Goal: Task Accomplishment & Management: Manage account settings

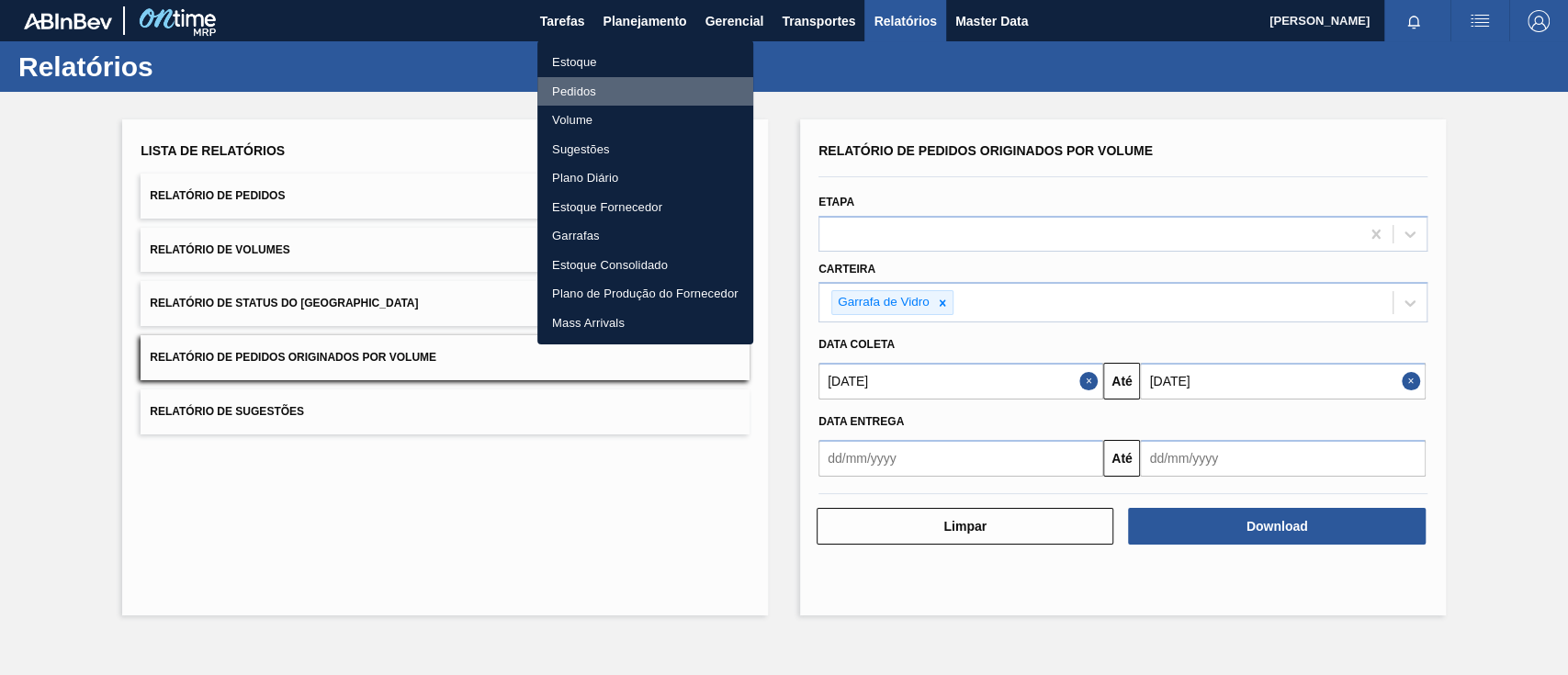
click at [556, 78] on li "Pedidos" at bounding box center [644, 92] width 216 height 29
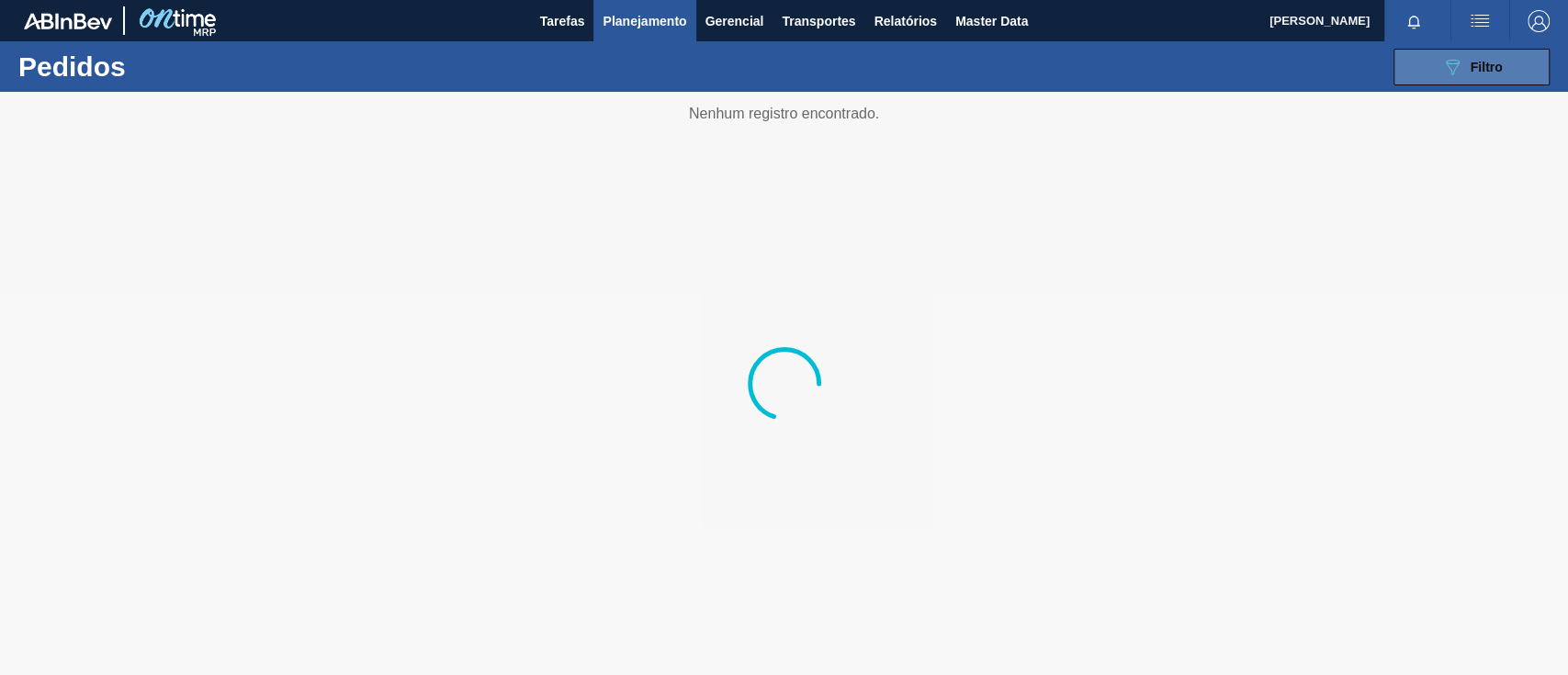
click at [1466, 51] on button "089F7B8B-B2A5-4AFE-B5C0-19BA573D28AC Filtro" at bounding box center [1470, 67] width 156 height 37
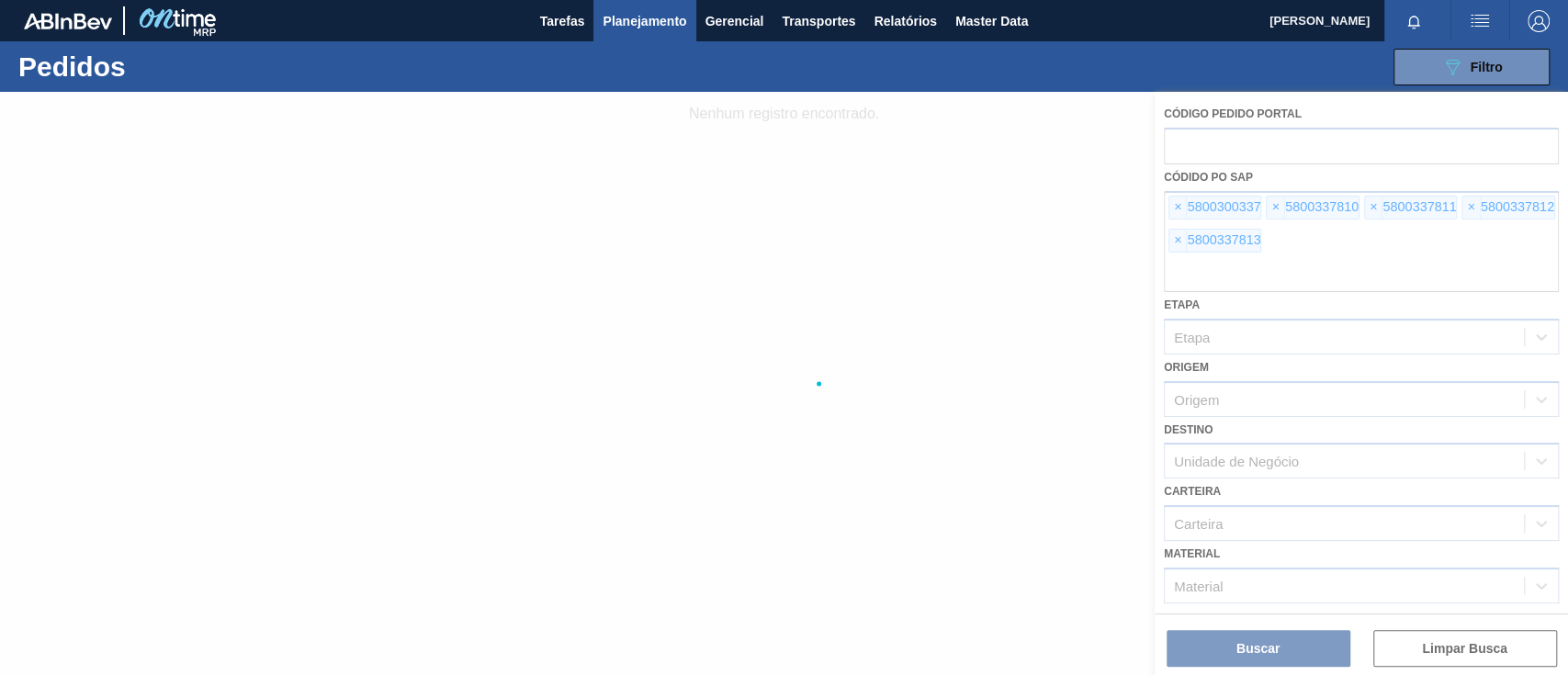
click at [1178, 212] on div at bounding box center [784, 383] width 1568 height 583
click at [1178, 213] on div at bounding box center [784, 383] width 1568 height 583
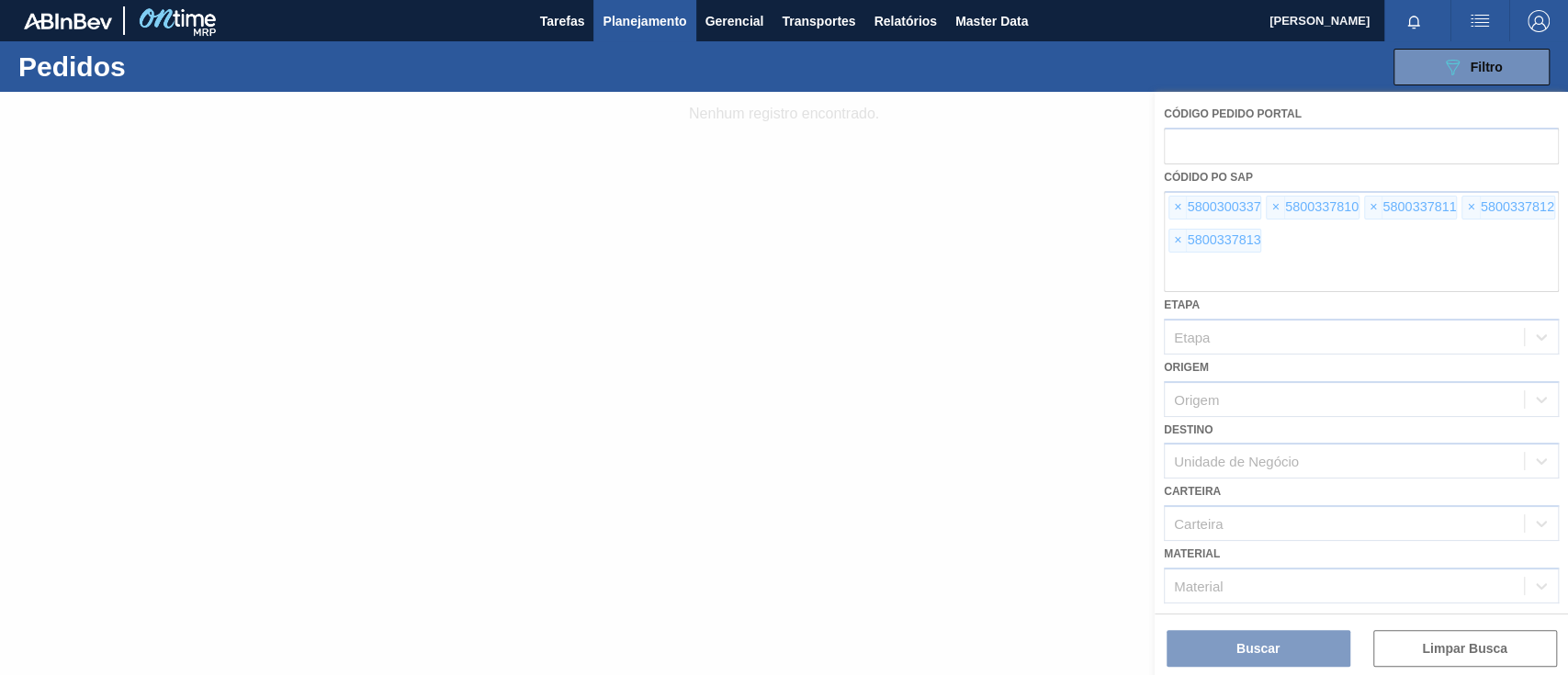
click at [1169, 204] on div at bounding box center [784, 383] width 1568 height 583
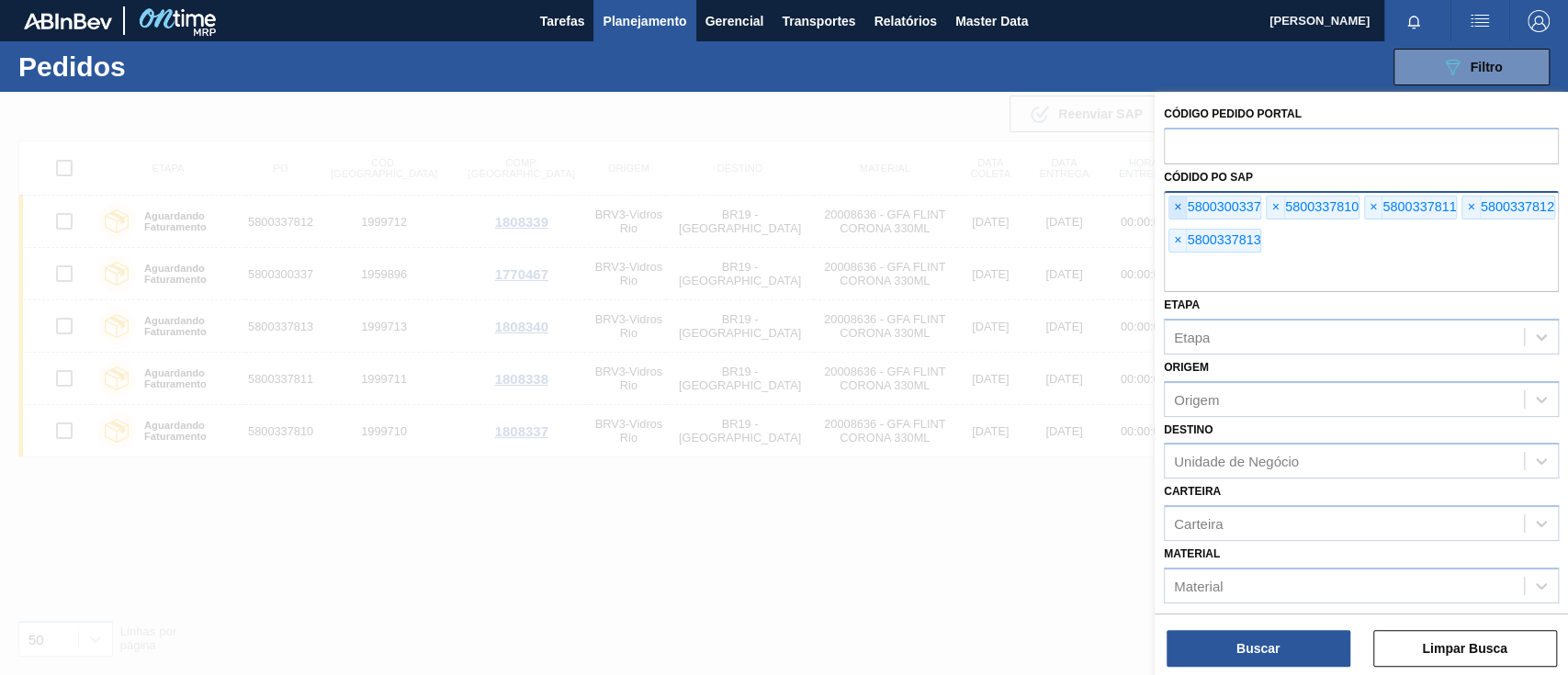
click at [1174, 203] on span "×" at bounding box center [1178, 207] width 17 height 22
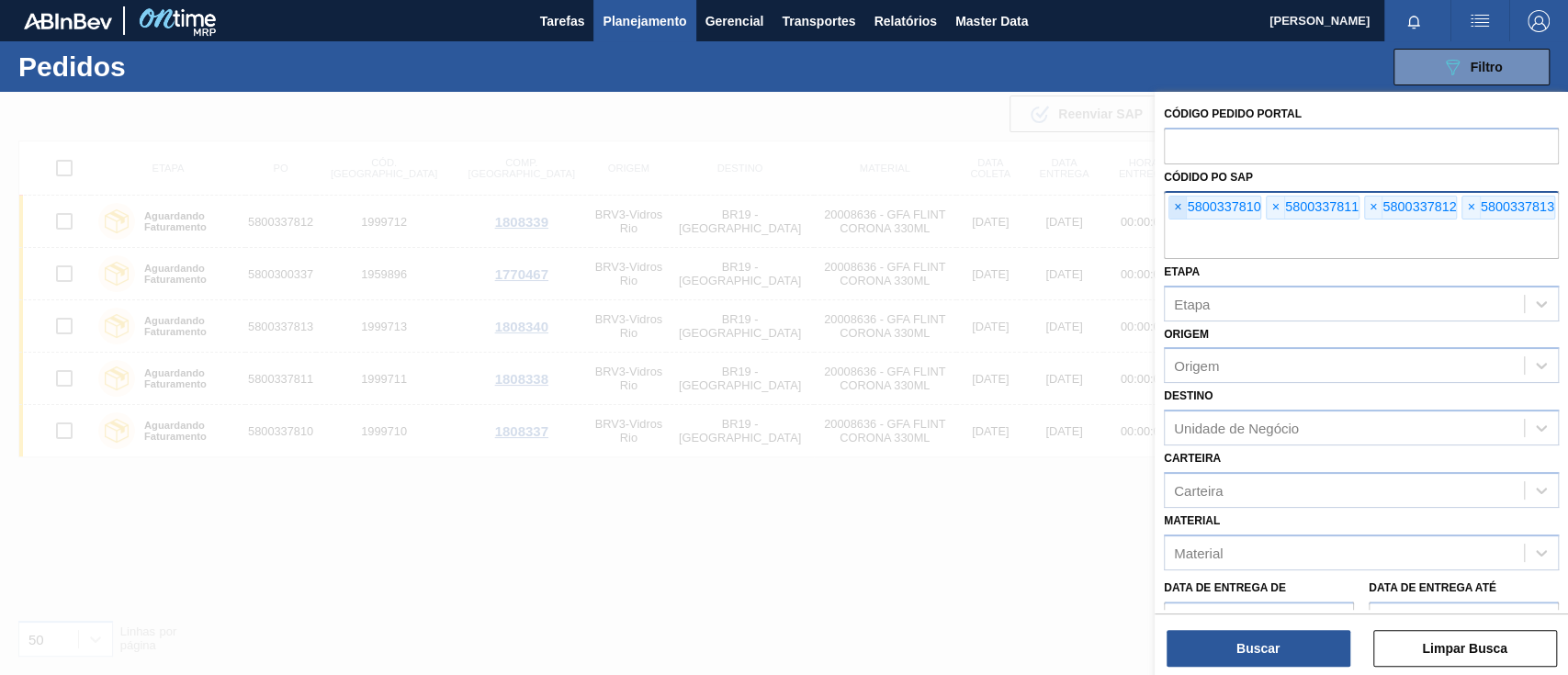
click at [1175, 203] on span "×" at bounding box center [1178, 207] width 17 height 22
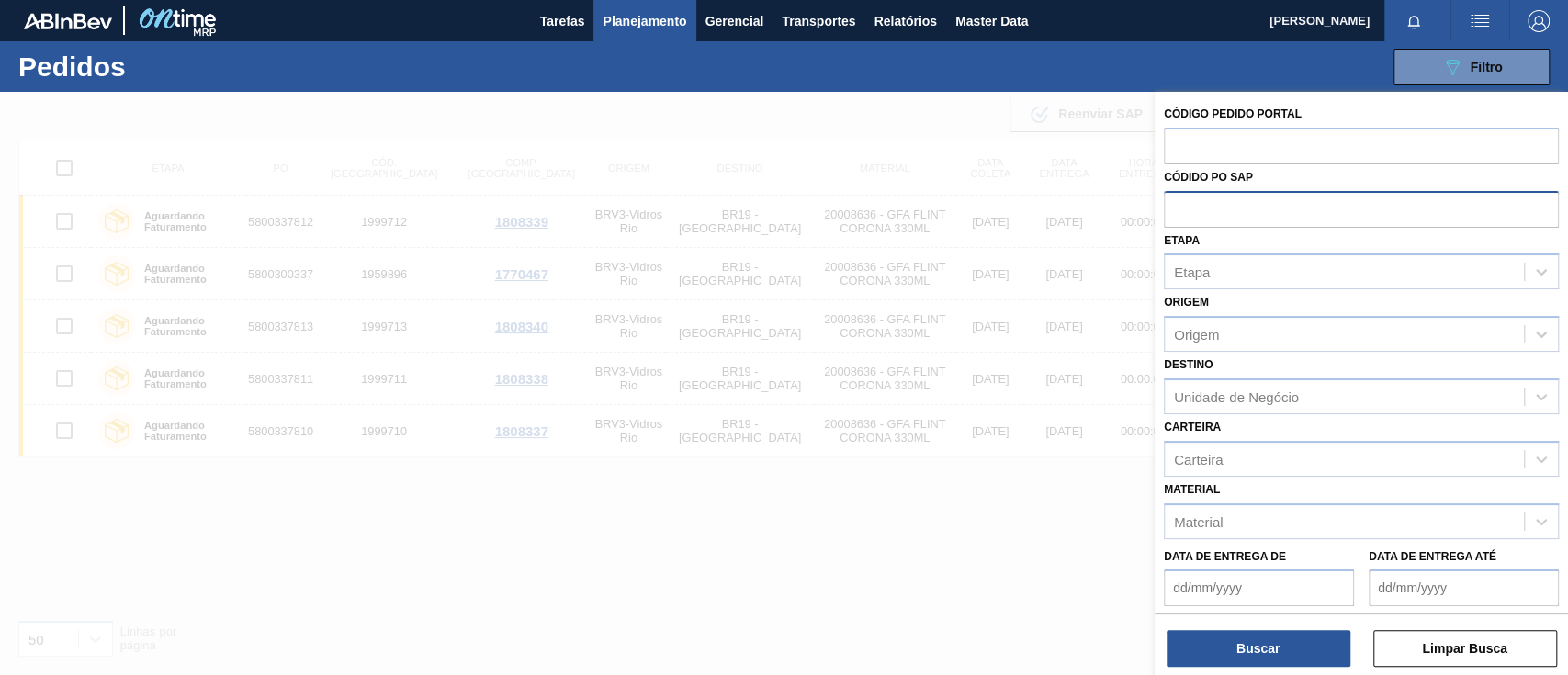
click at [1175, 203] on input "text" at bounding box center [1361, 208] width 395 height 35
paste input "text"
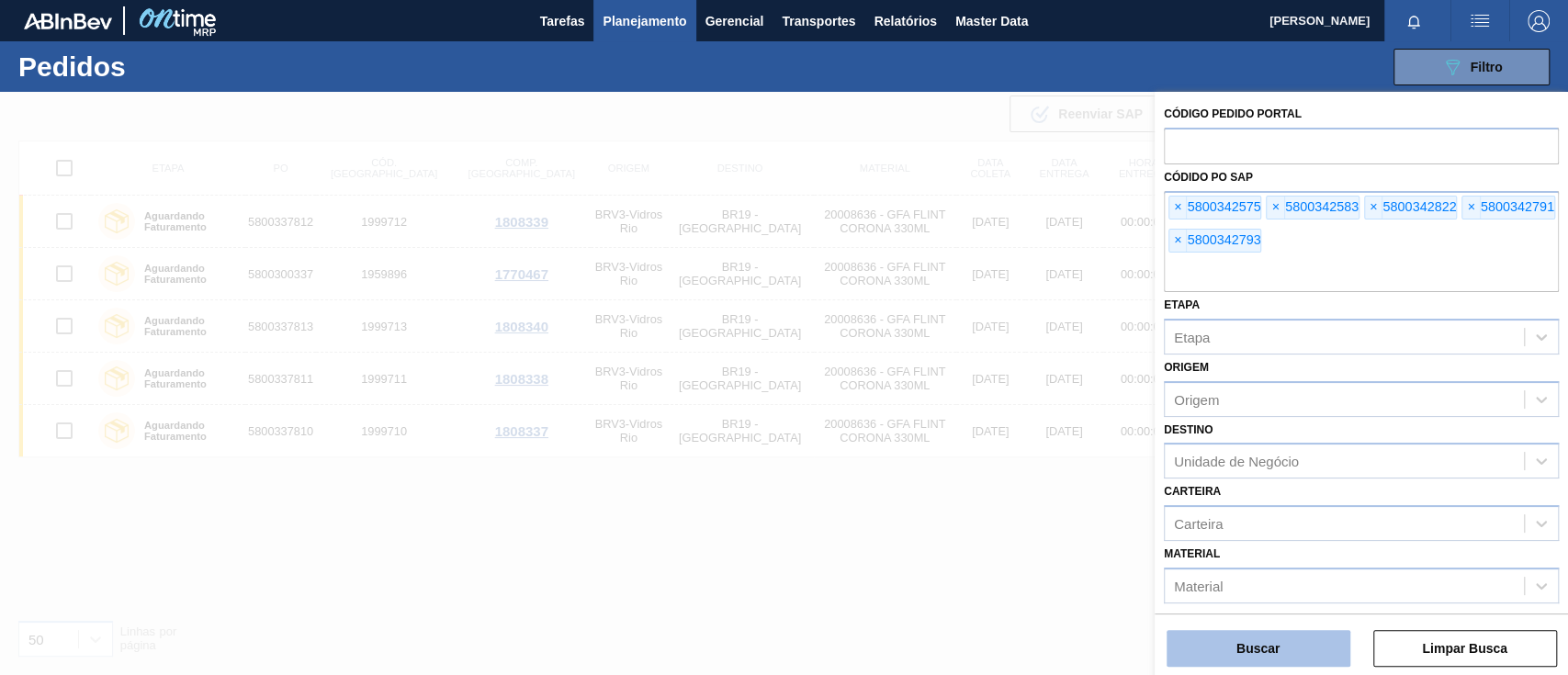
click at [1308, 635] on button "Buscar" at bounding box center [1258, 648] width 184 height 37
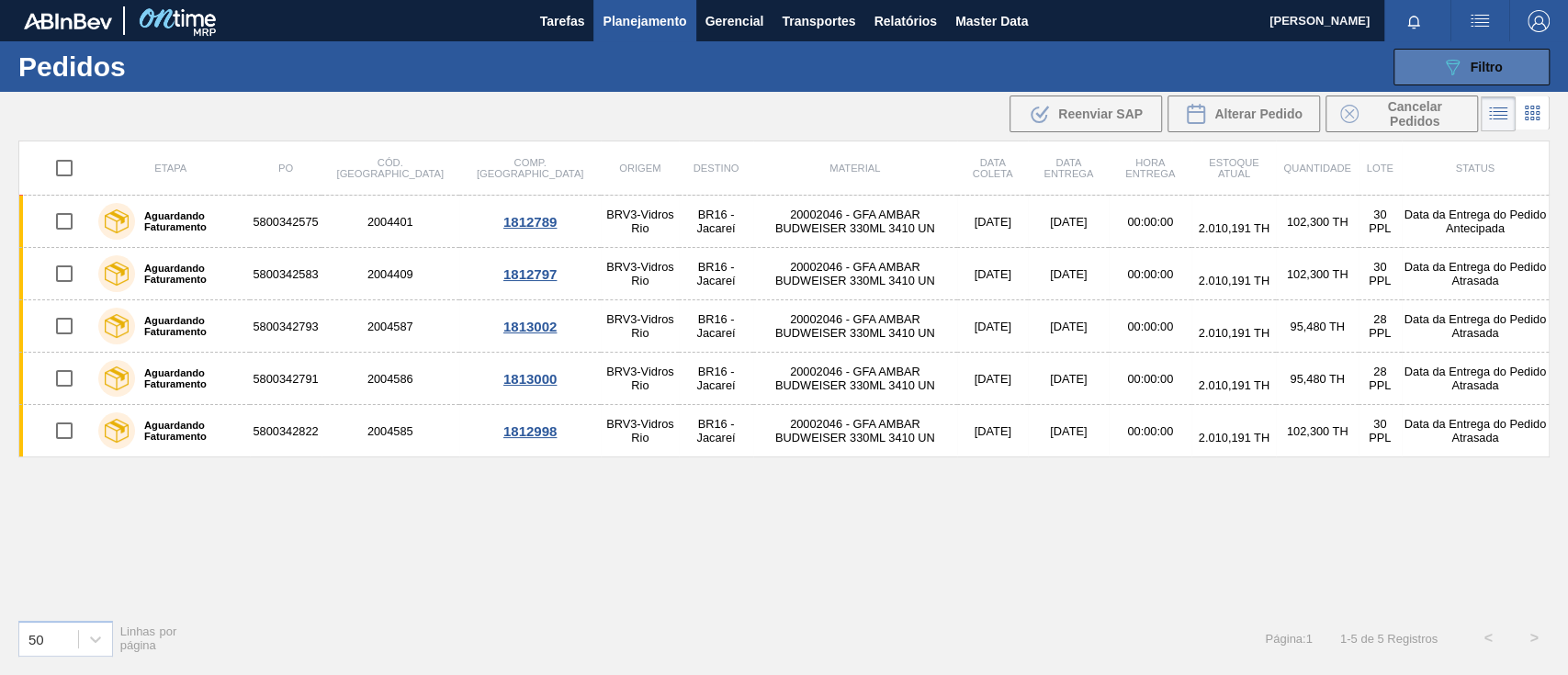
click at [1482, 65] on span "Filtro" at bounding box center [1486, 67] width 32 height 15
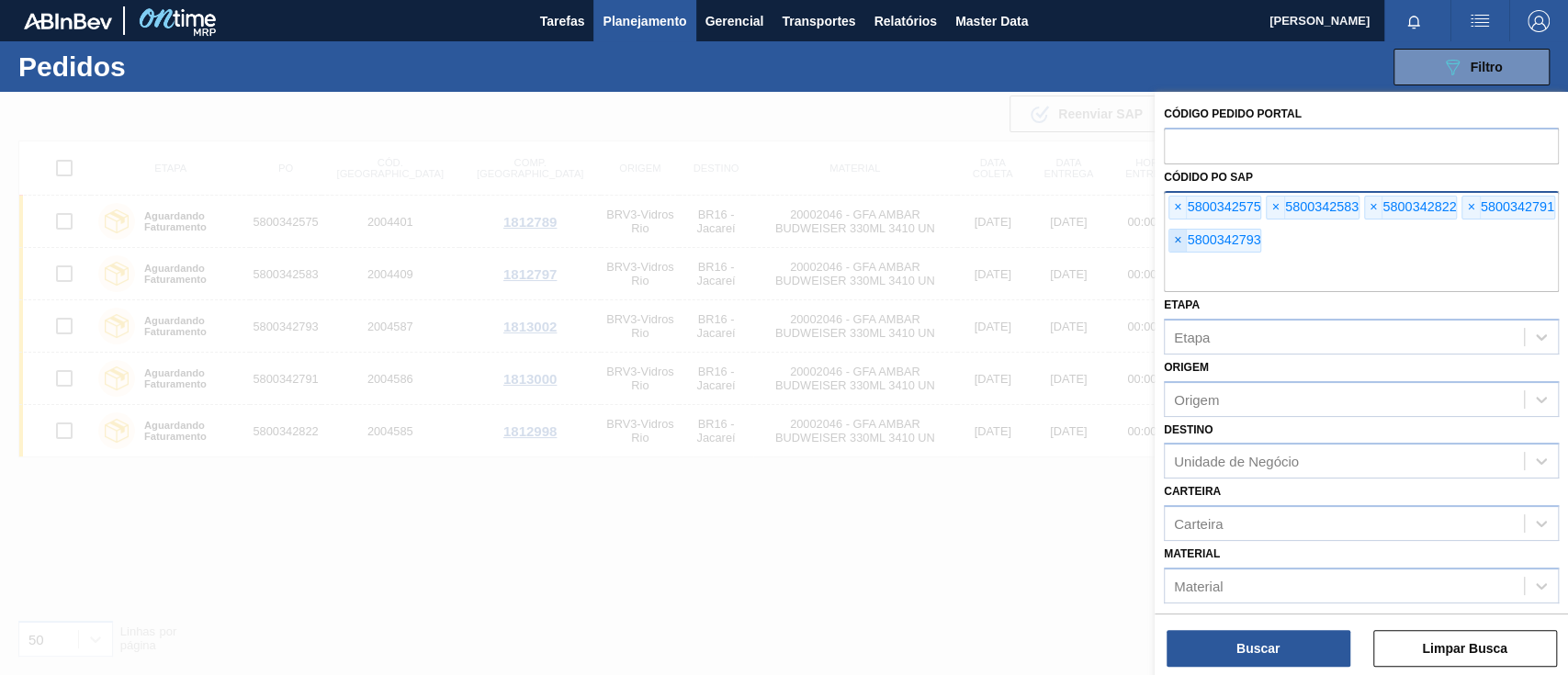
click at [1176, 245] on span "×" at bounding box center [1178, 240] width 17 height 22
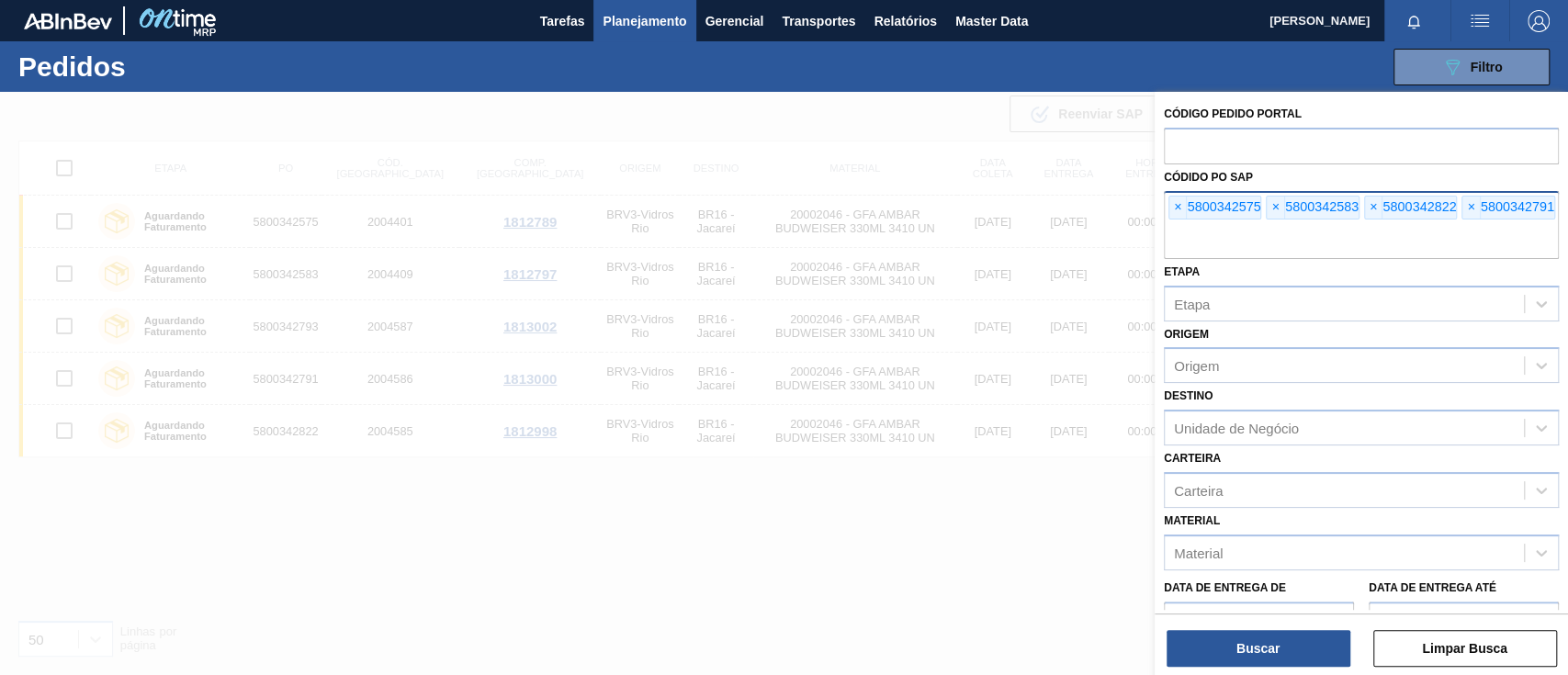
click at [1176, 245] on input "text" at bounding box center [1361, 242] width 395 height 35
click at [1176, 212] on span "×" at bounding box center [1178, 207] width 17 height 22
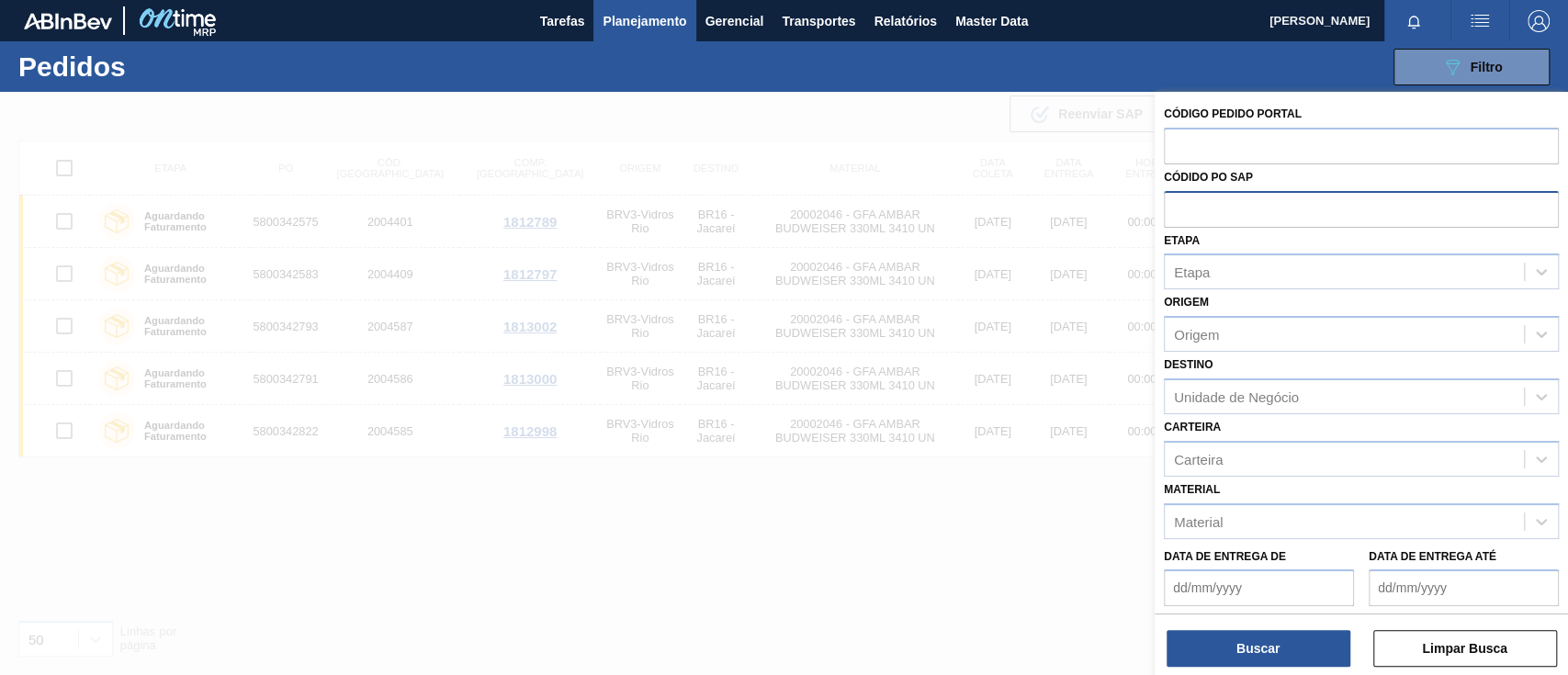
click at [1220, 208] on input "text" at bounding box center [1361, 208] width 395 height 35
click at [1472, 50] on button "089F7B8B-B2A5-4AFE-B5C0-19BA573D28AC Filtro" at bounding box center [1470, 67] width 156 height 37
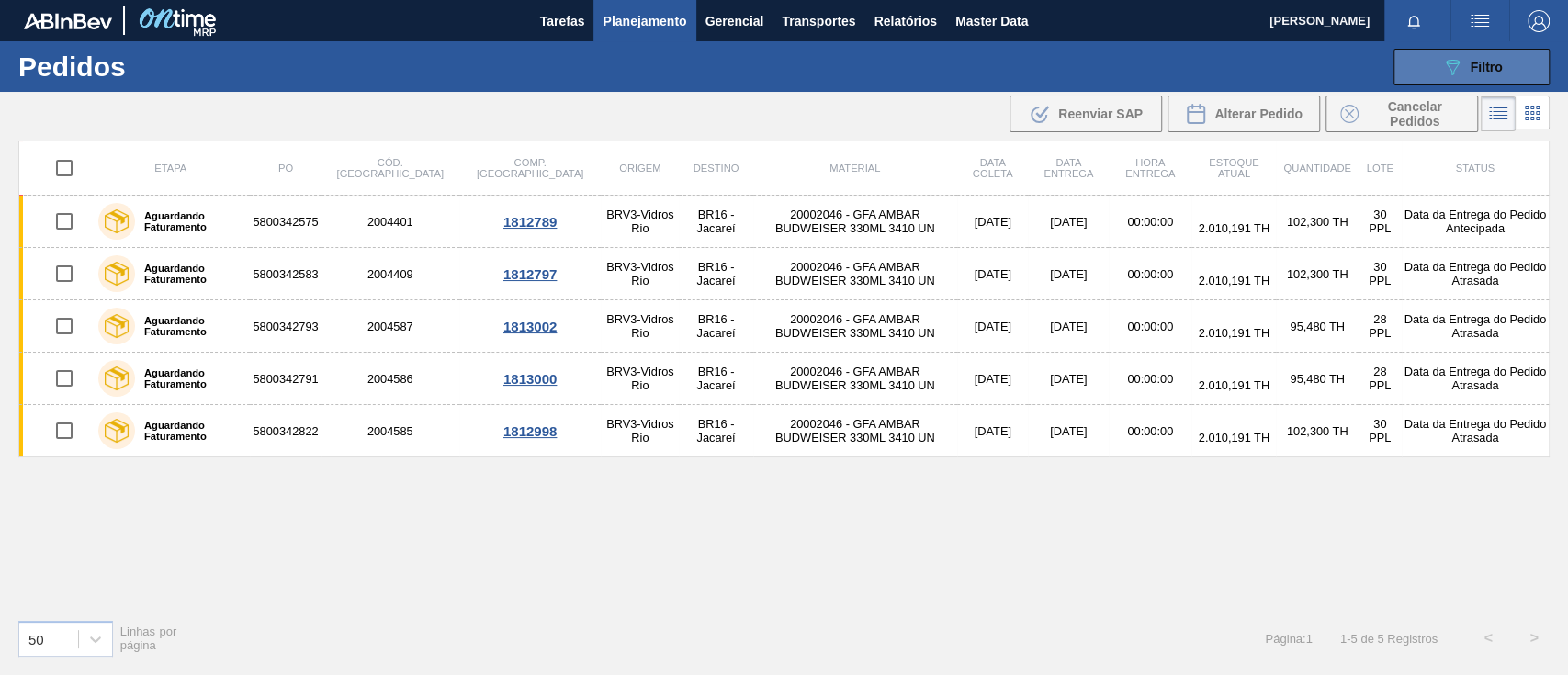
click at [1471, 52] on button "089F7B8B-B2A5-4AFE-B5C0-19BA573D28AC Filtro" at bounding box center [1470, 67] width 156 height 37
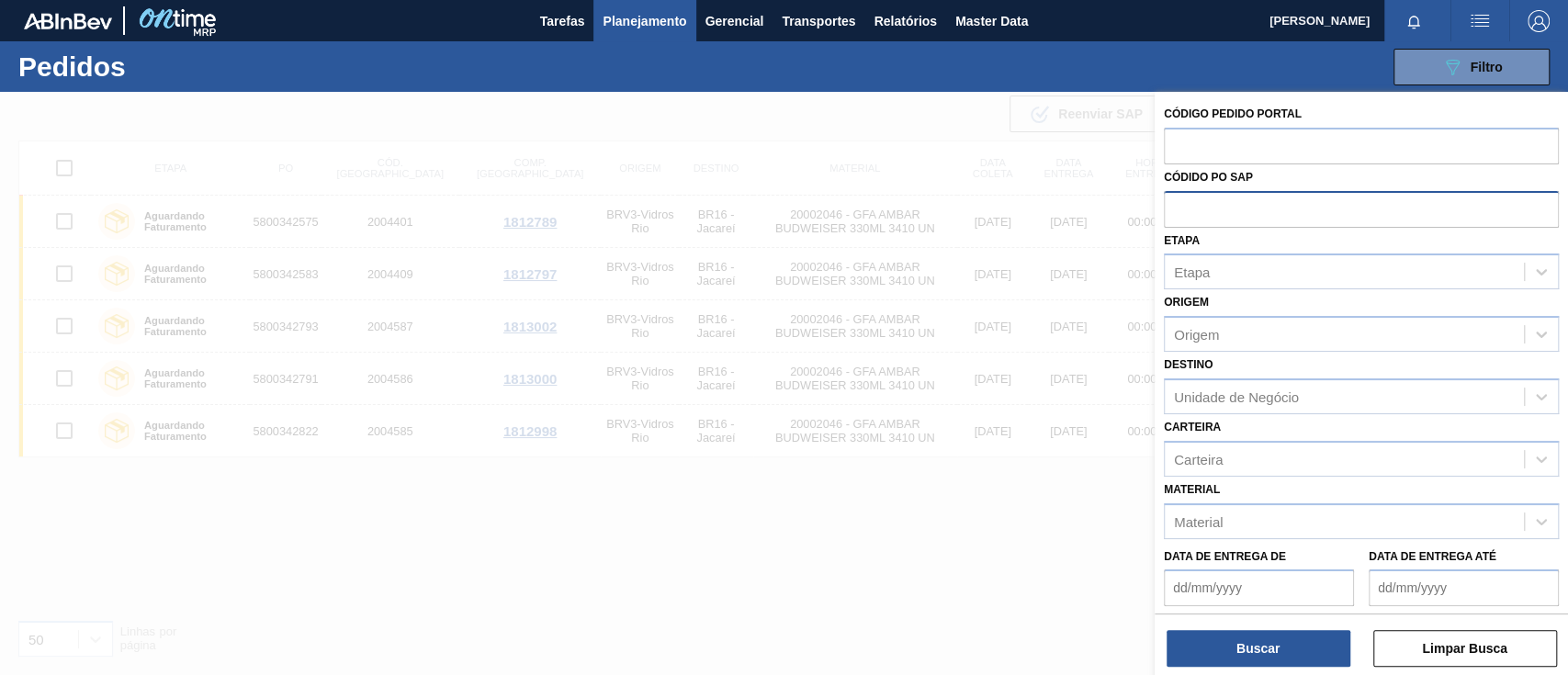
click at [1225, 204] on input "text" at bounding box center [1361, 208] width 395 height 35
paste input "text"
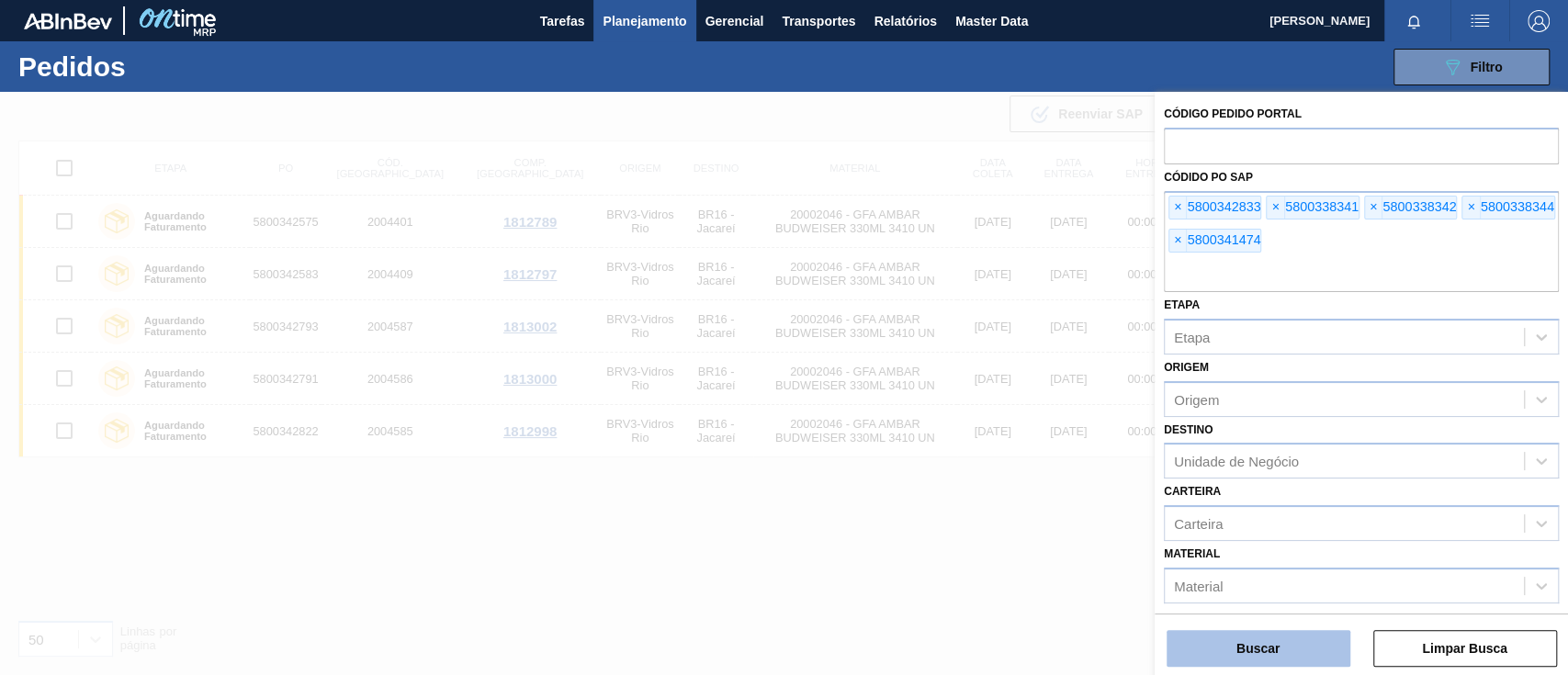
click at [1225, 658] on button "Buscar" at bounding box center [1258, 648] width 184 height 37
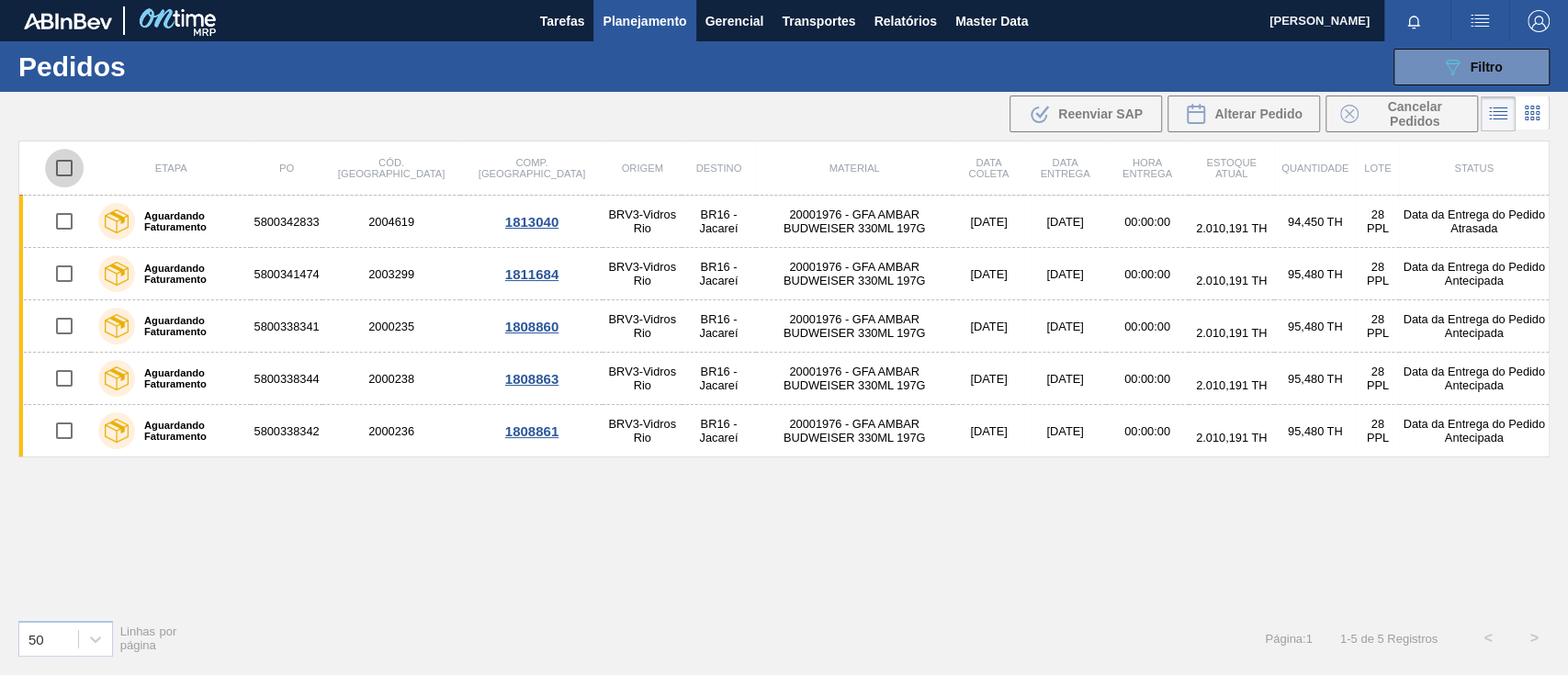
click at [55, 169] on input "checkbox" at bounding box center [65, 168] width 39 height 39
checkbox input "true"
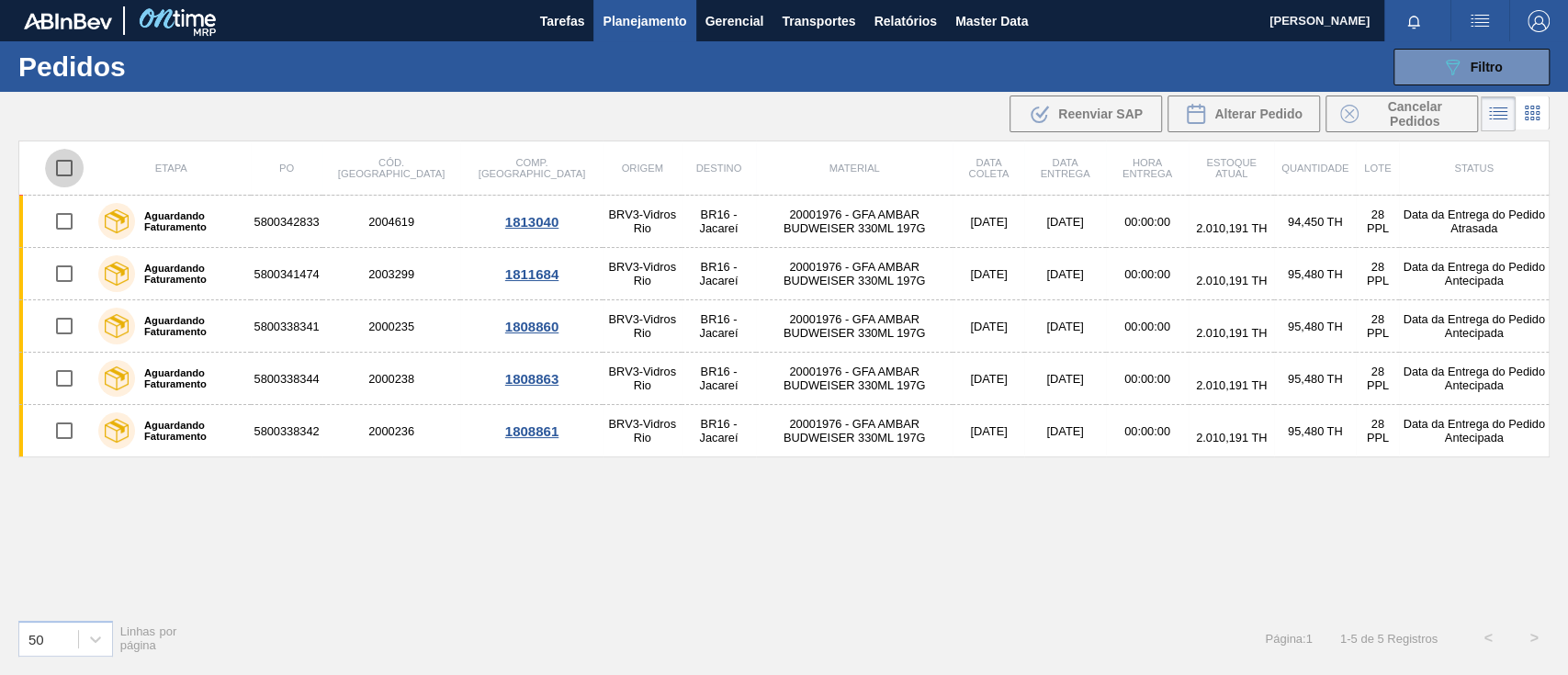
checkbox input "true"
click at [1229, 115] on span "Alterar Pedido" at bounding box center [1257, 113] width 88 height 15
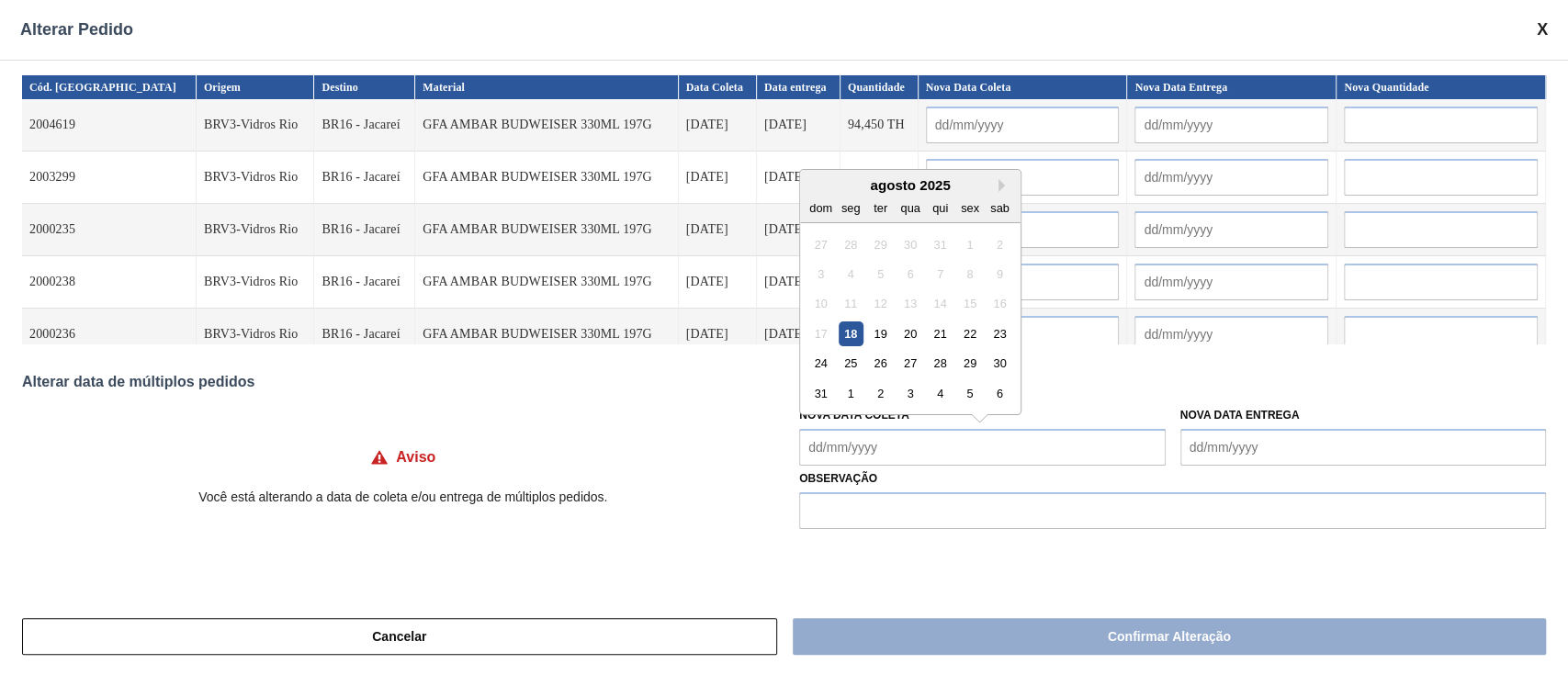
click at [866, 448] on Coleta "Nova Data Coleta" at bounding box center [982, 447] width 366 height 37
click at [860, 333] on div "18" at bounding box center [851, 334] width 25 height 25
type Coleta "[DATE]"
type input "[DATE]"
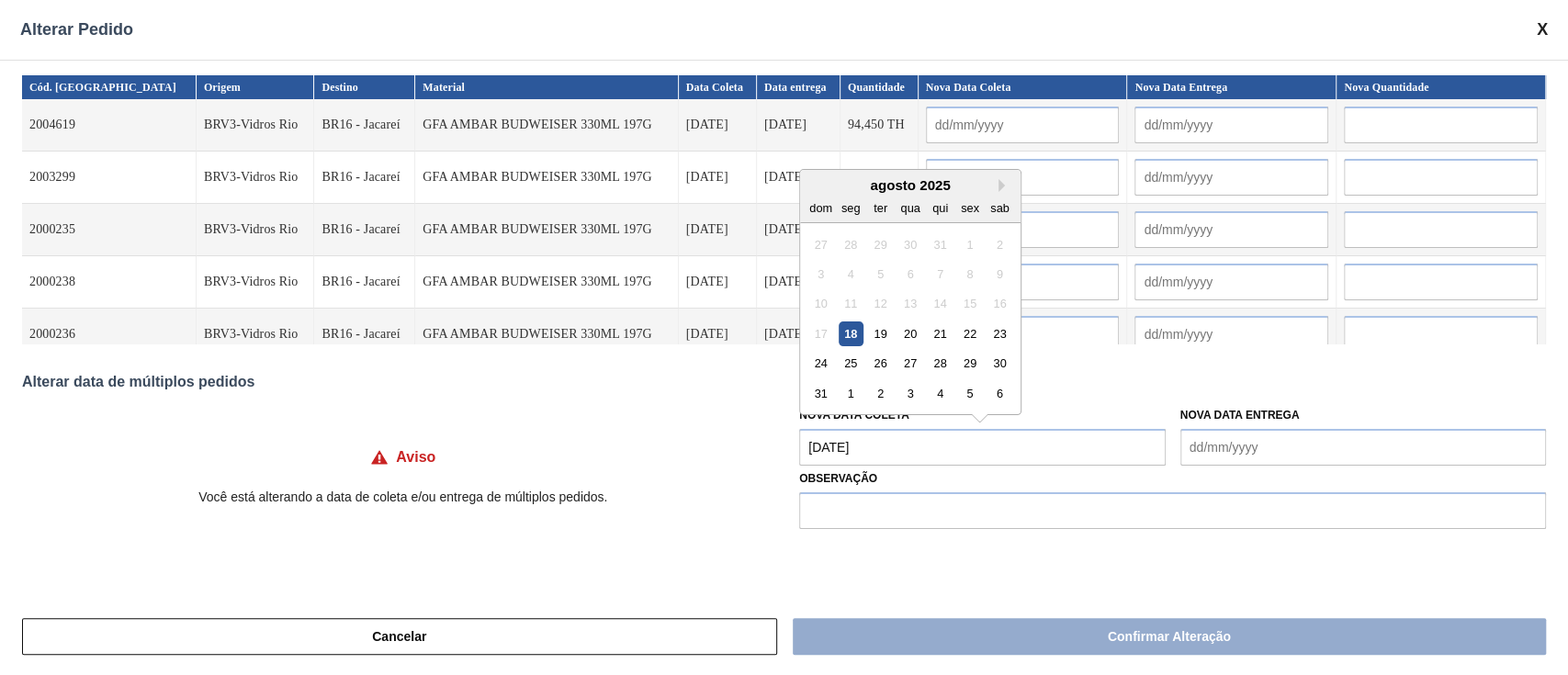
type input "[DATE]"
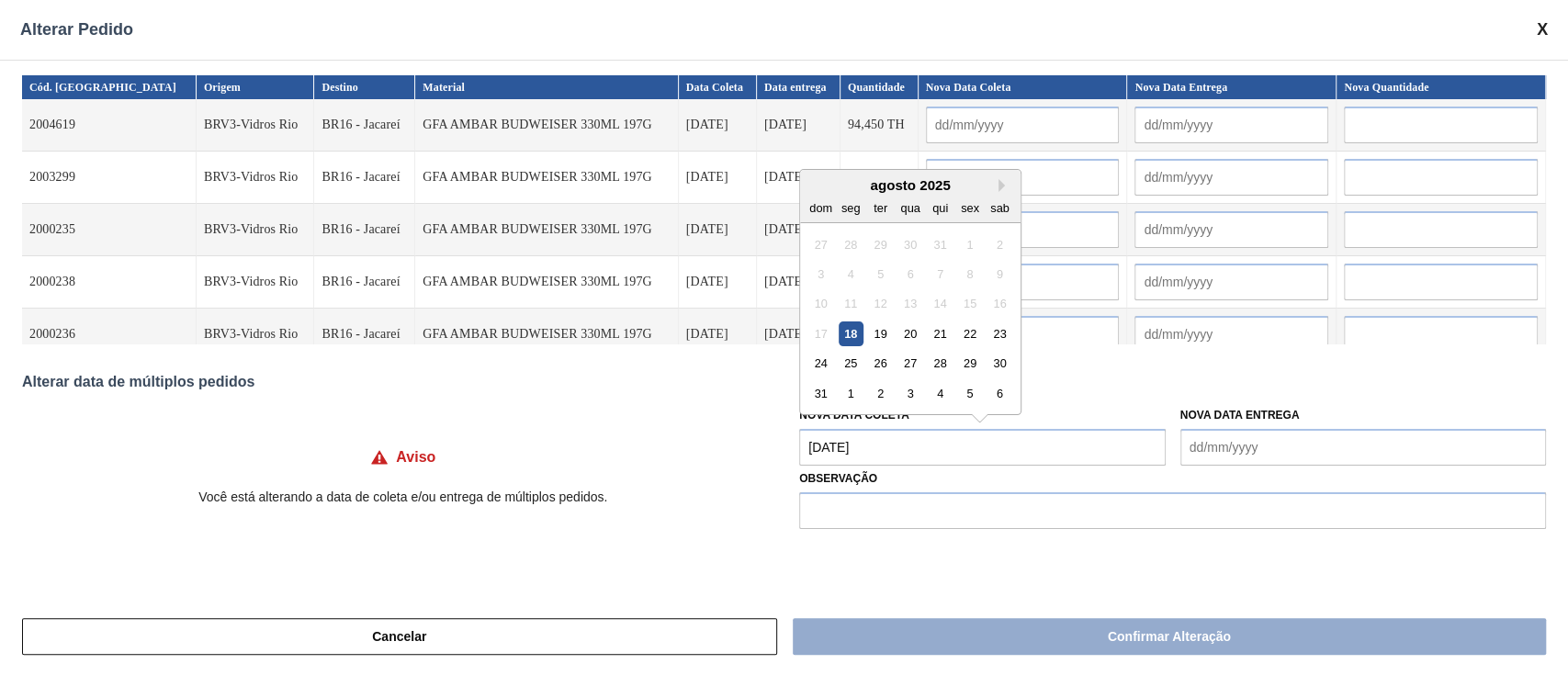
type input "[DATE]"
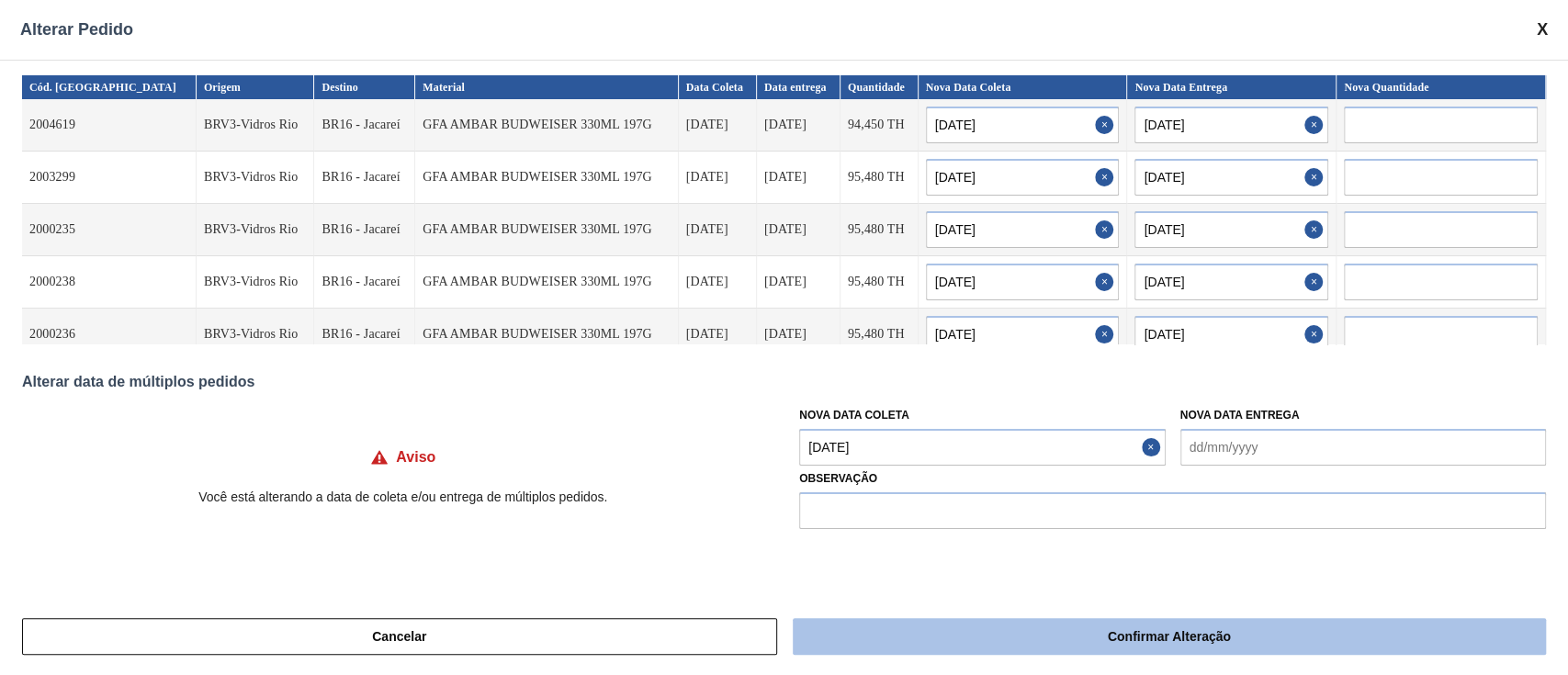
click at [1077, 644] on button "Confirmar Alteração" at bounding box center [1169, 636] width 754 height 37
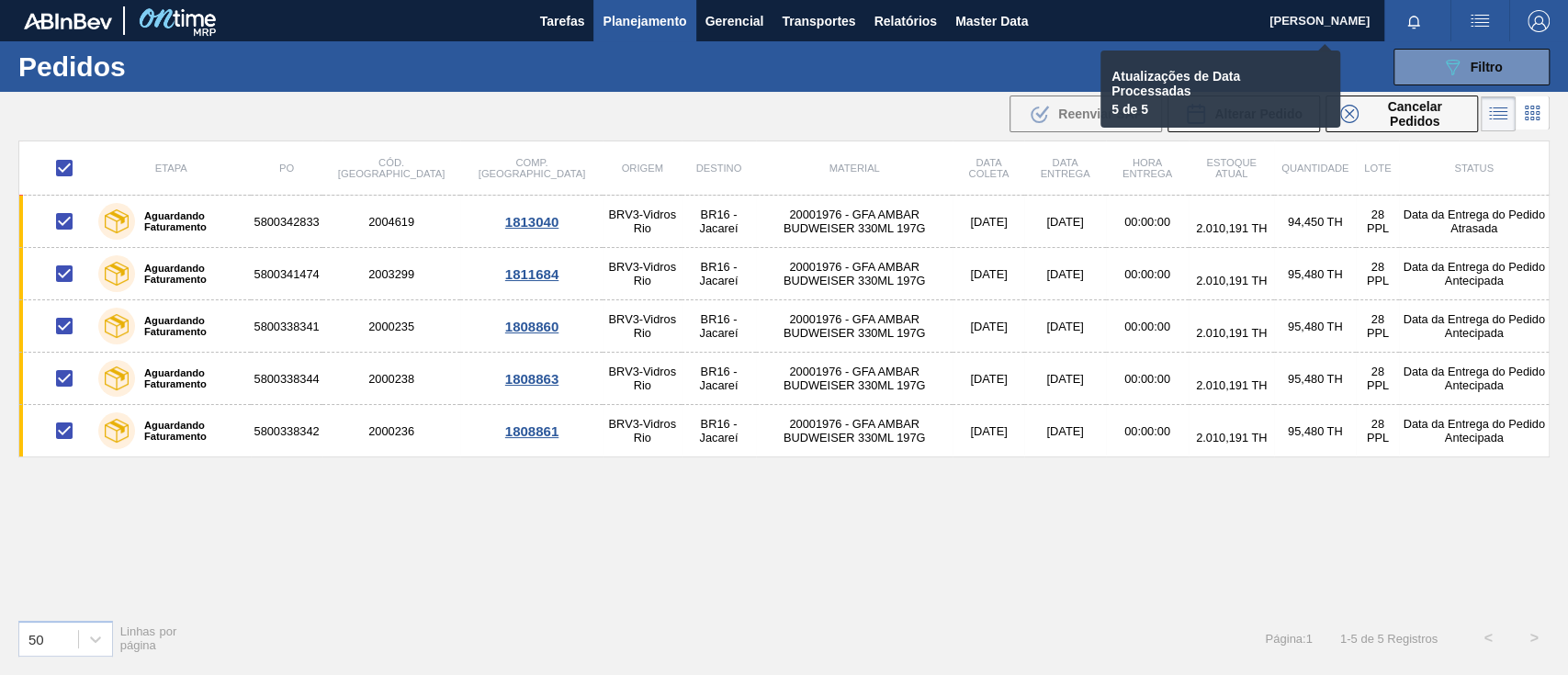
checkbox input "false"
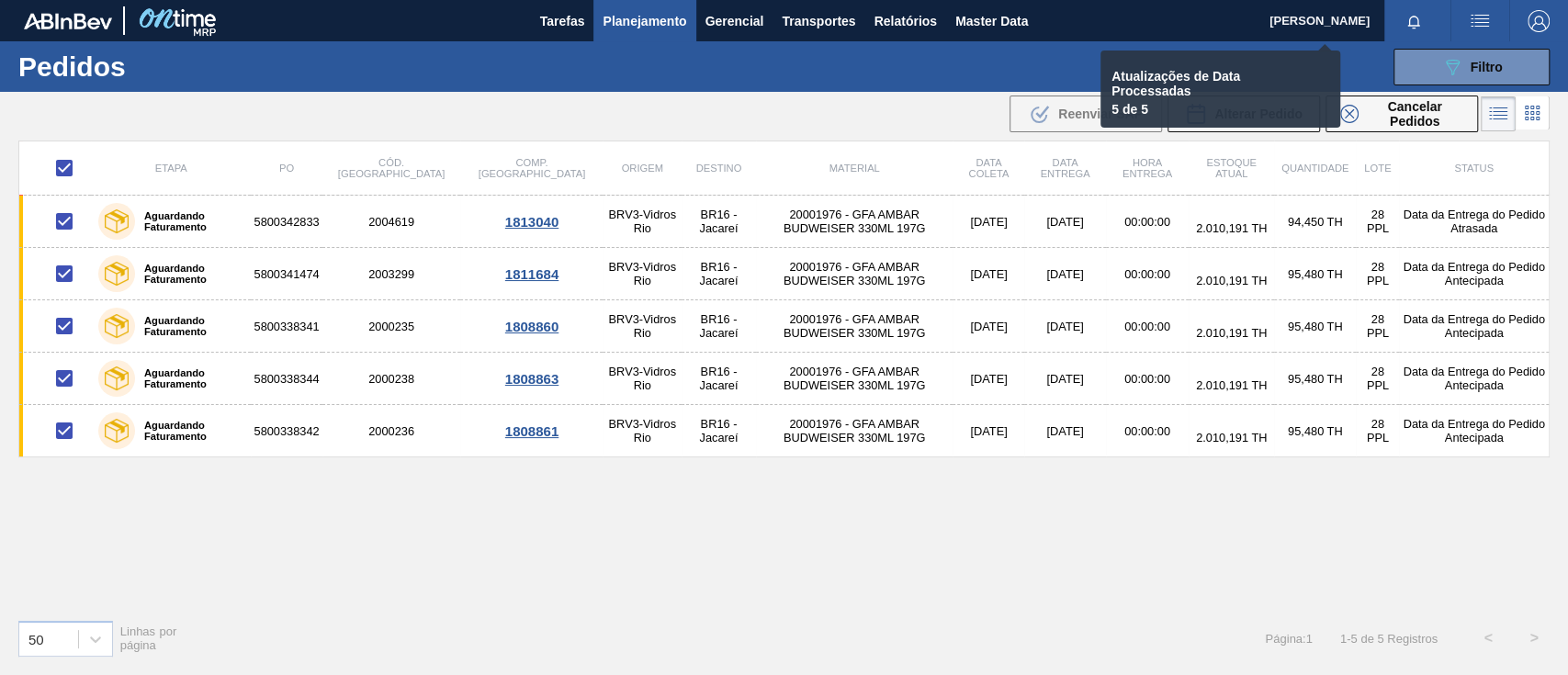
checkbox input "false"
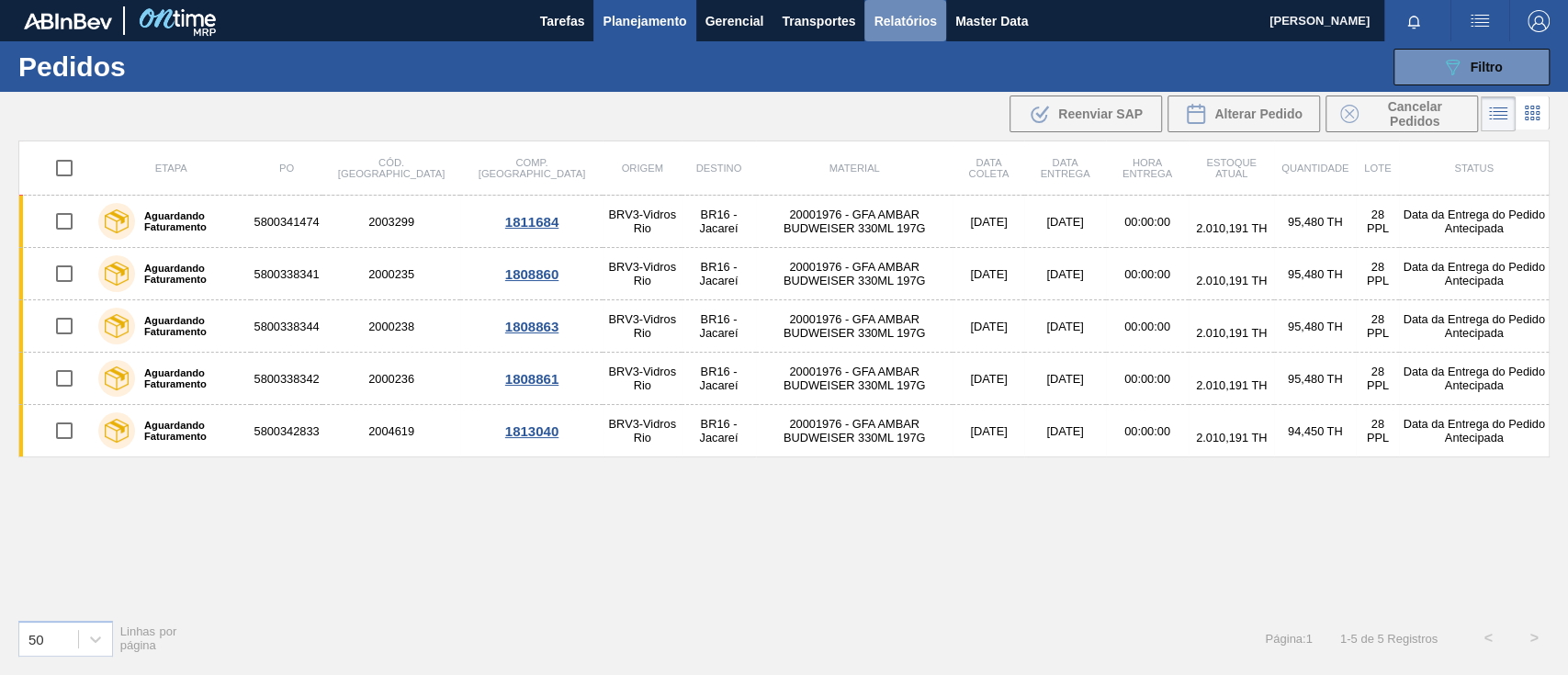
click at [914, 21] on span "Relatórios" at bounding box center [904, 20] width 63 height 22
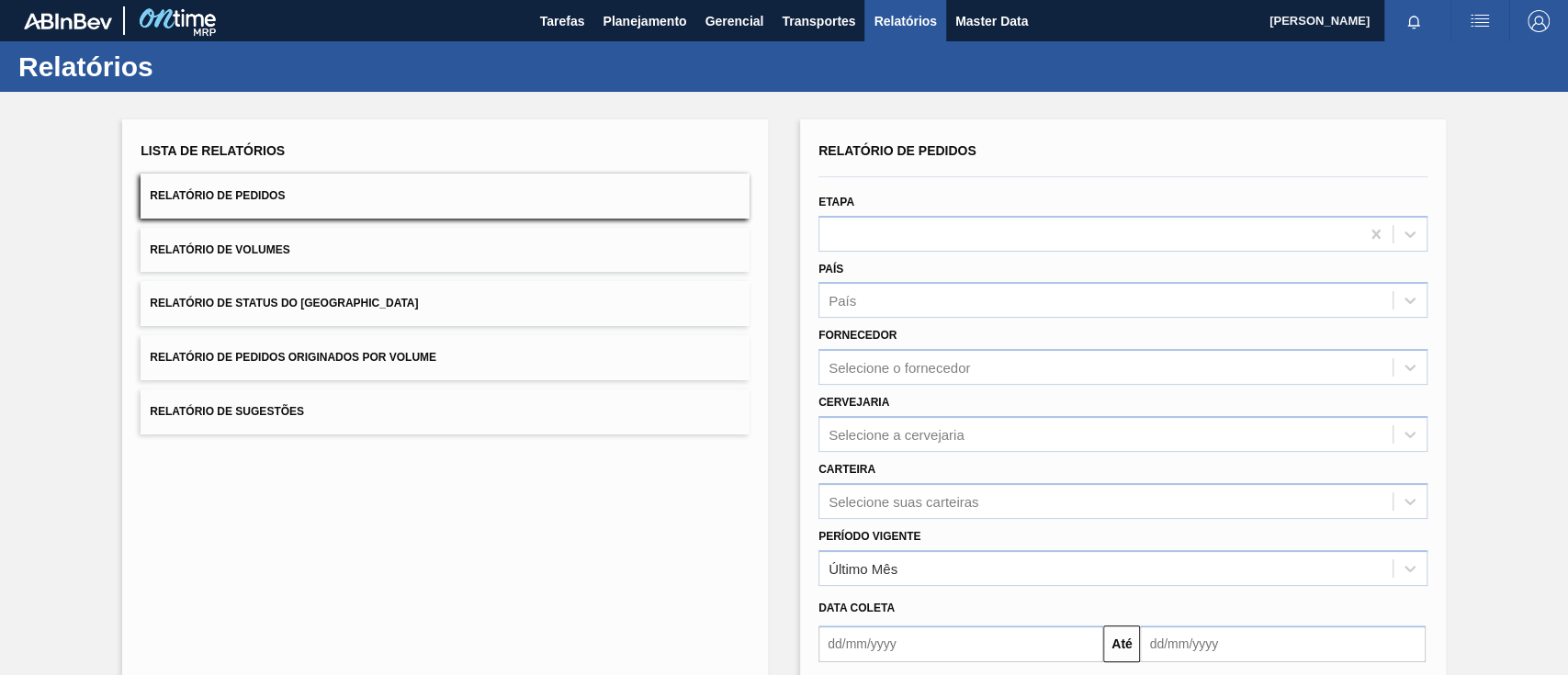
drag, startPoint x: 382, startPoint y: 360, endPoint x: 463, endPoint y: 360, distance: 81.0
click at [382, 359] on span "Relatório de Pedidos Originados por Volume" at bounding box center [293, 357] width 286 height 13
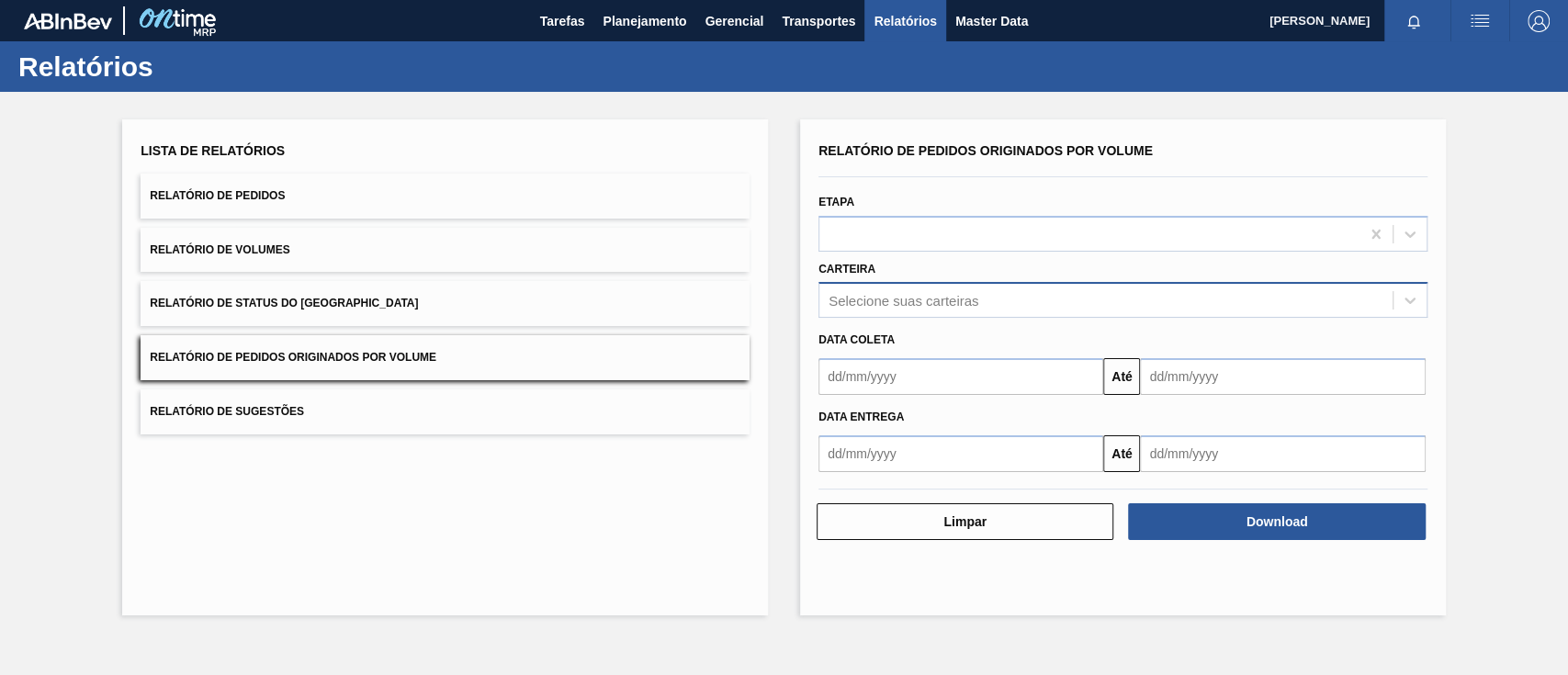
click at [856, 303] on div "Selecione suas carteiras" at bounding box center [902, 301] width 150 height 15
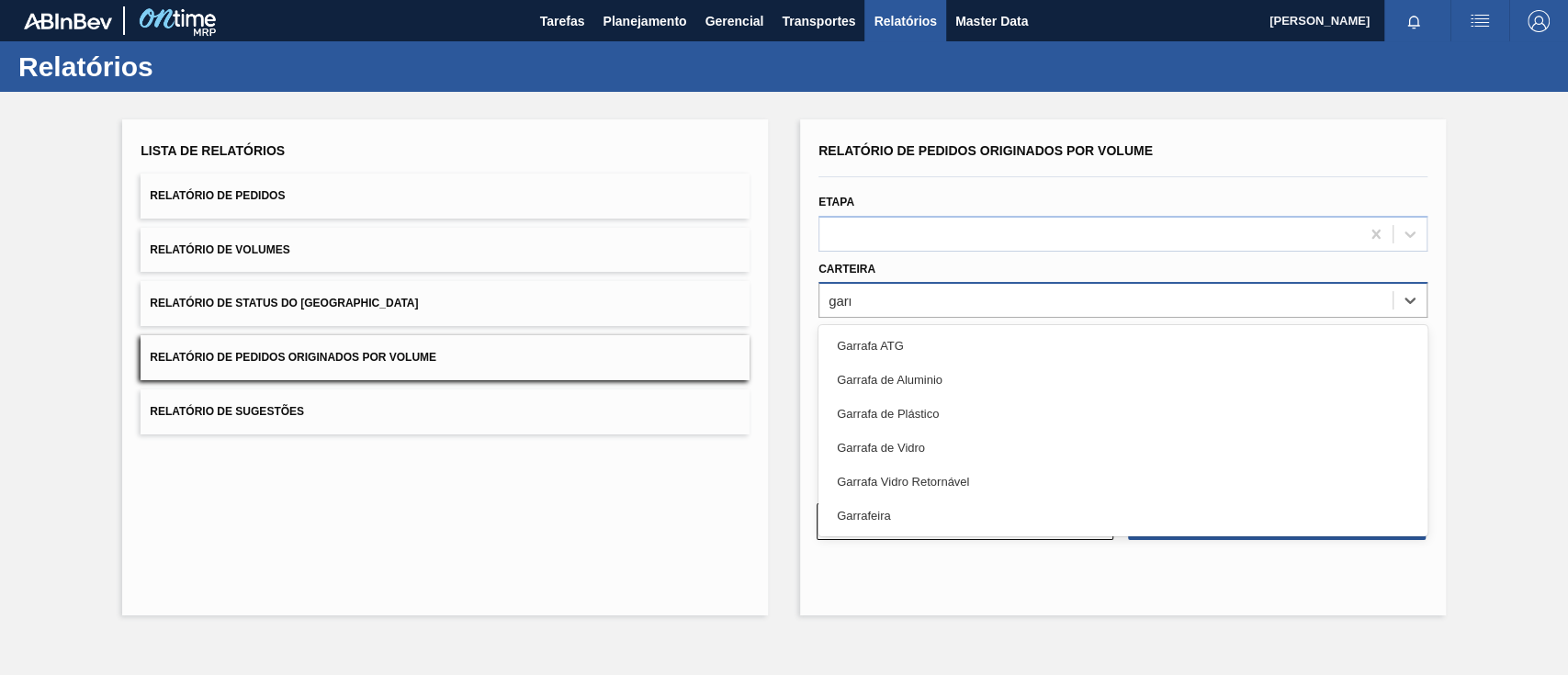
type input "garra"
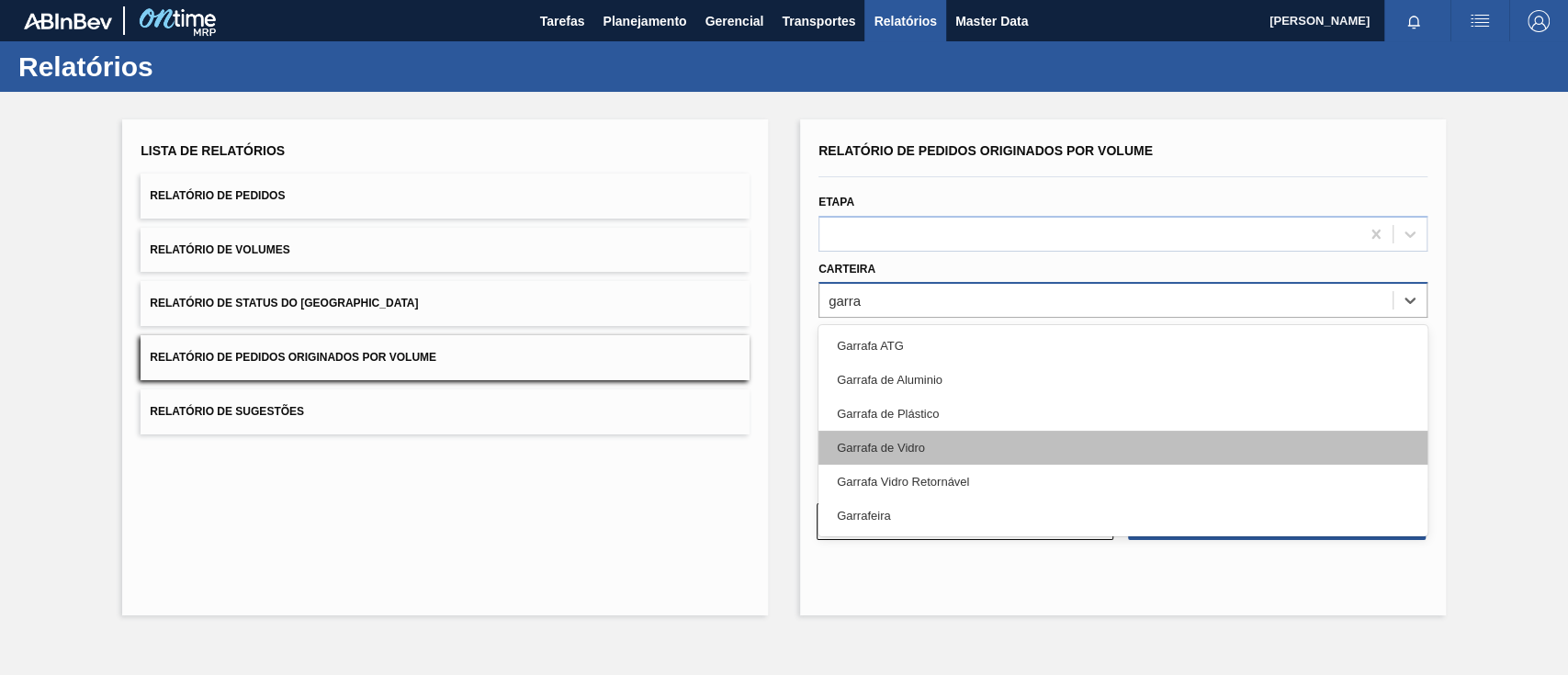
click at [917, 433] on div "Garrafa de Vidro" at bounding box center [1122, 447] width 608 height 34
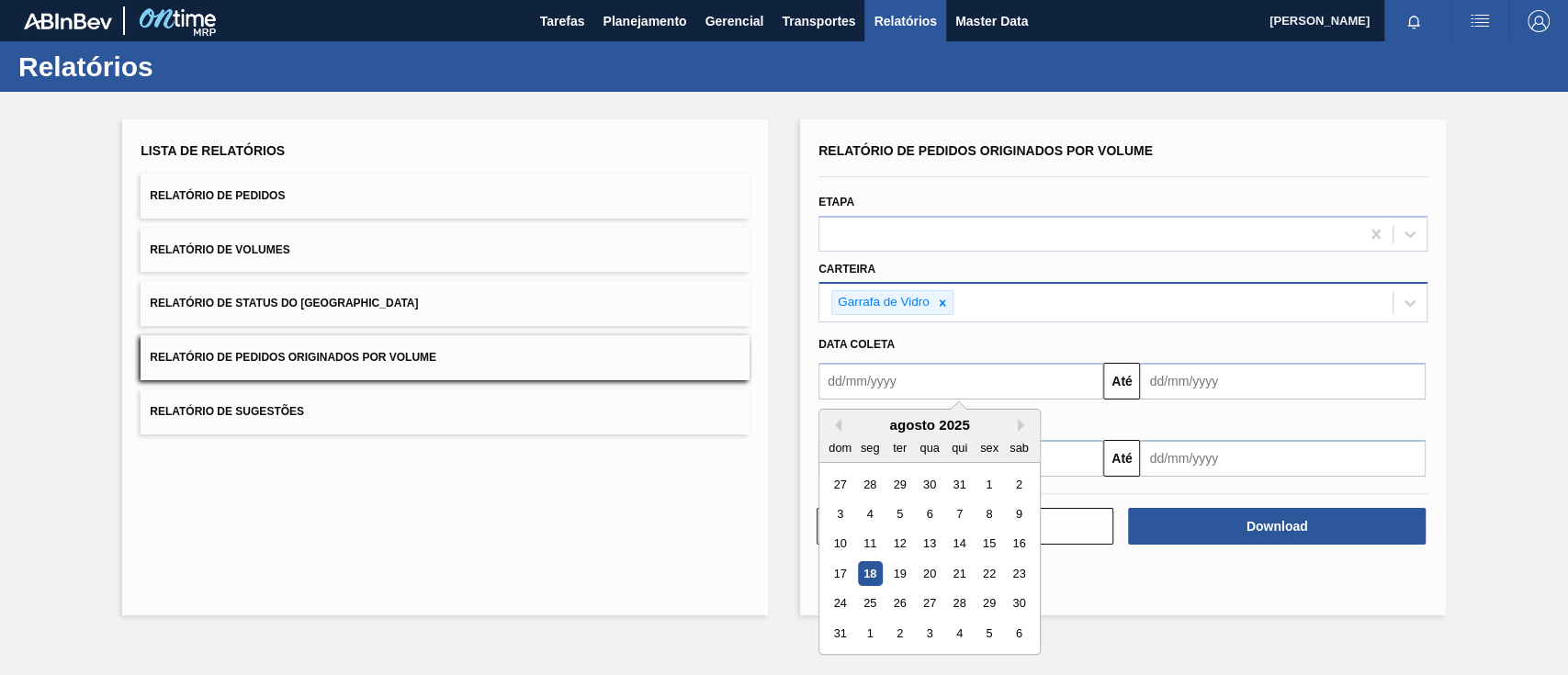
click at [917, 373] on input "text" at bounding box center [961, 381] width 284 height 37
click at [998, 481] on div "1" at bounding box center [989, 484] width 25 height 25
type input "[DATE]"
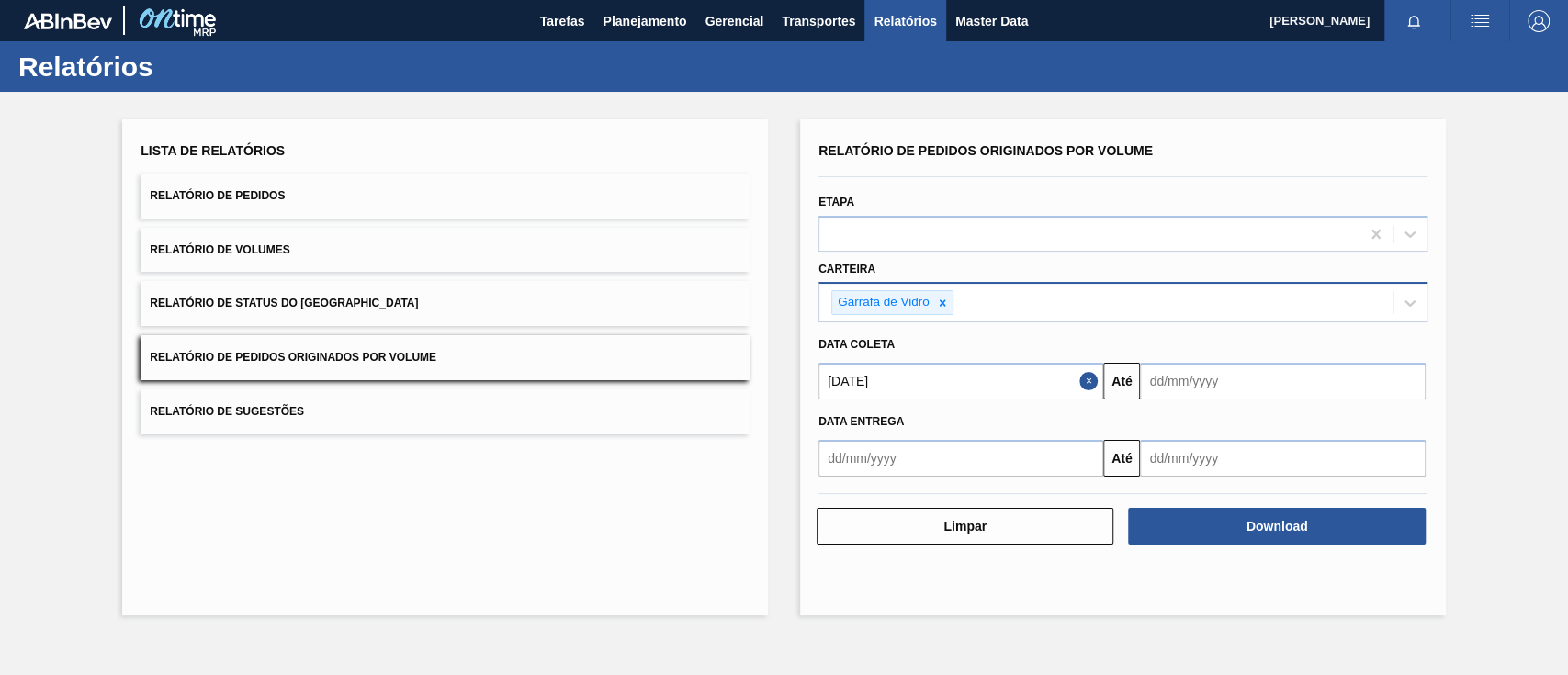
click at [1190, 380] on input "text" at bounding box center [1282, 381] width 284 height 37
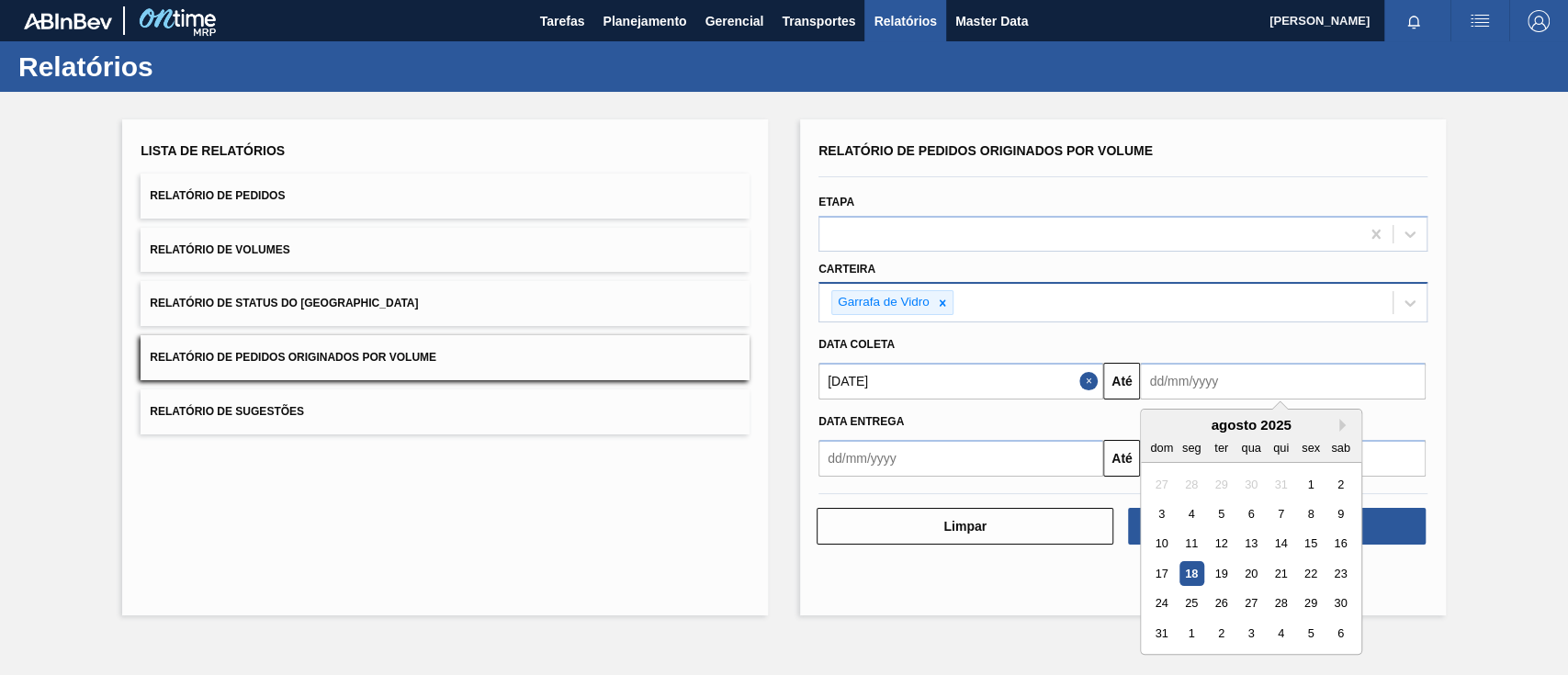
click at [1316, 575] on div "22" at bounding box center [1311, 573] width 25 height 25
type input "[DATE]"
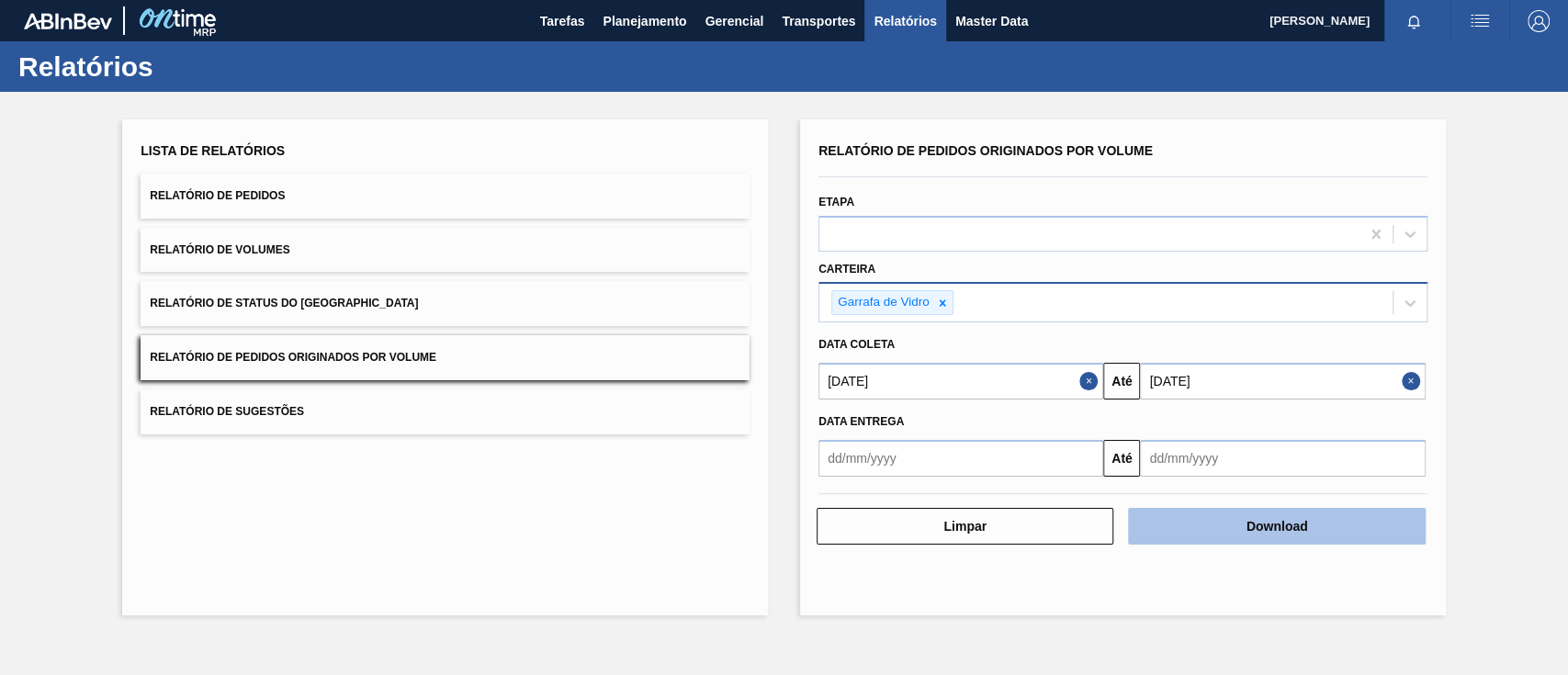
click at [1317, 526] on button "Download" at bounding box center [1276, 526] width 297 height 37
